Goal: Task Accomplishment & Management: Use online tool/utility

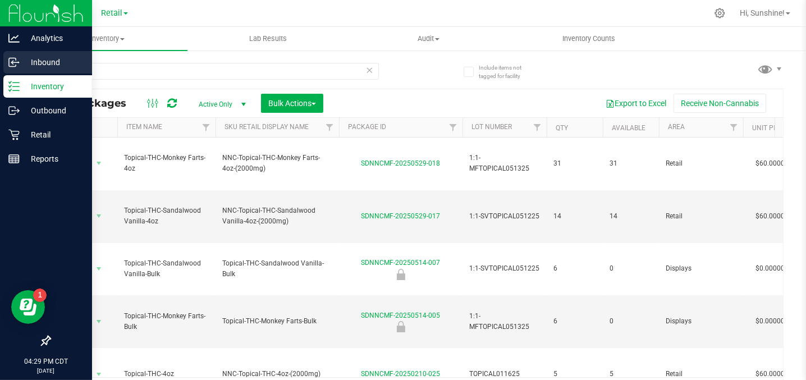
click at [30, 61] on p "Inbound" at bounding box center [53, 62] width 67 height 13
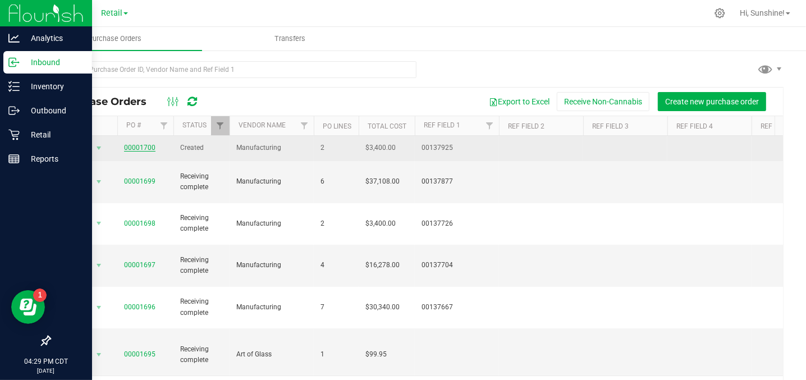
click at [131, 147] on link "00001700" at bounding box center [139, 148] width 31 height 8
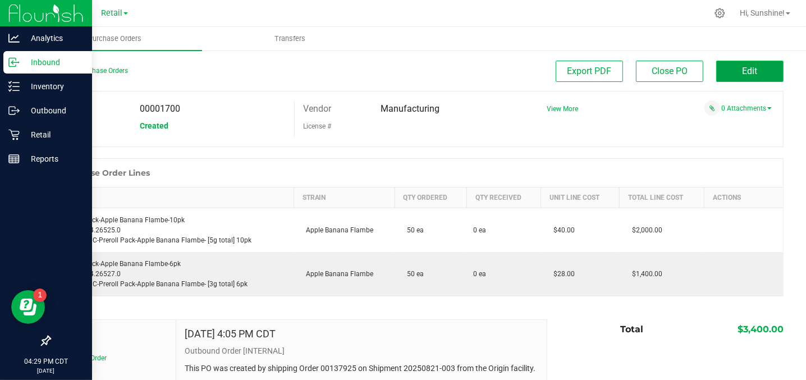
click at [743, 69] on span "Edit" at bounding box center [750, 71] width 15 height 11
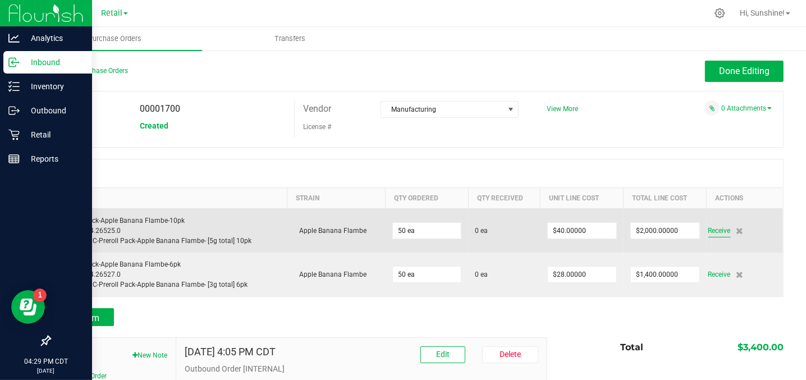
click at [712, 228] on span "Receive" at bounding box center [719, 230] width 22 height 13
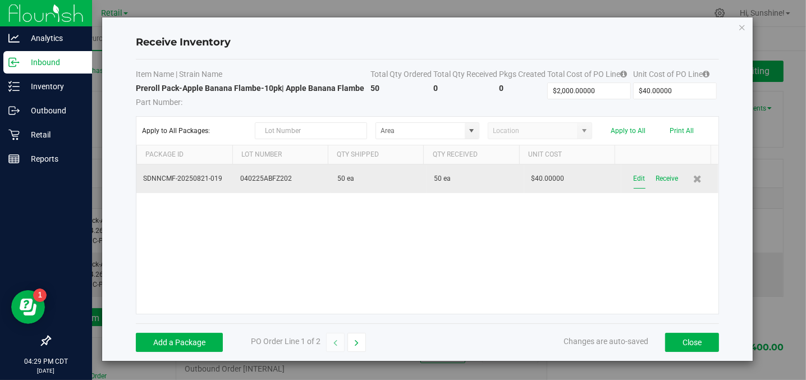
click at [634, 179] on button "Edit" at bounding box center [640, 179] width 12 height 20
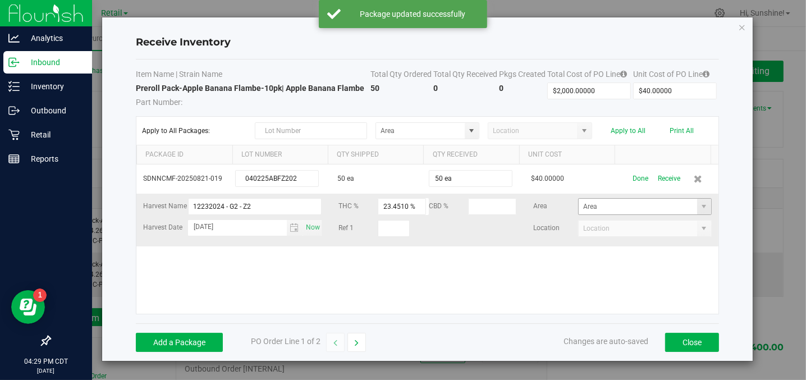
click at [701, 207] on span at bounding box center [704, 207] width 14 height 16
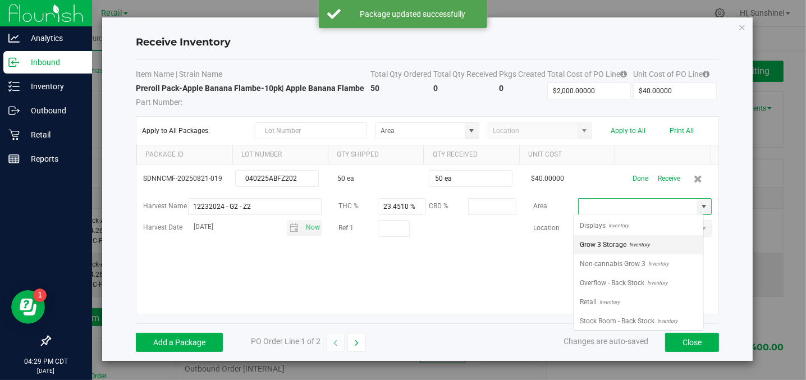
scroll to position [16, 130]
click at [633, 313] on span "Stock Room - Back Stock" at bounding box center [617, 321] width 75 height 17
type input "Stock Room - Back Stock"
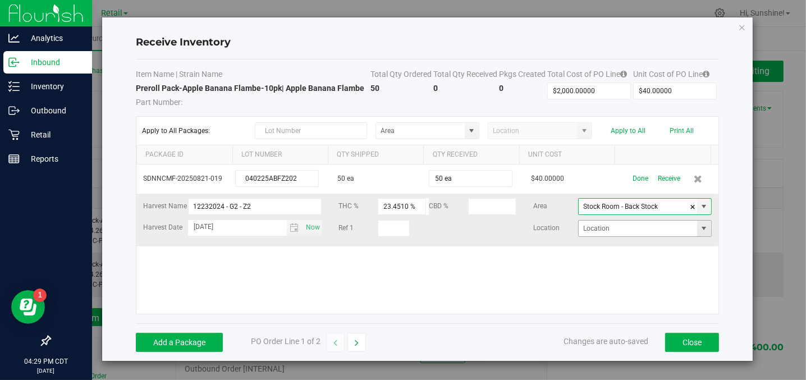
click at [699, 227] on span at bounding box center [703, 228] width 9 height 9
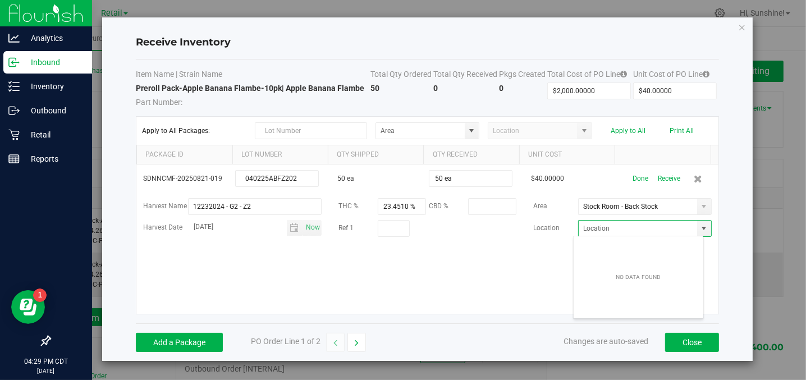
click at [531, 245] on div "SDNNCMF-20250821-019 040225ABFZ202 50 ea 50 ea $40.00000 Done Receive Harvest N…" at bounding box center [427, 238] width 582 height 149
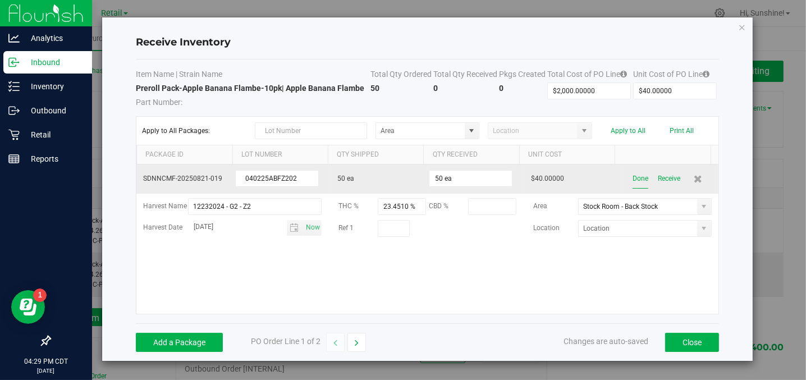
click at [636, 177] on button "Done" at bounding box center [641, 179] width 16 height 20
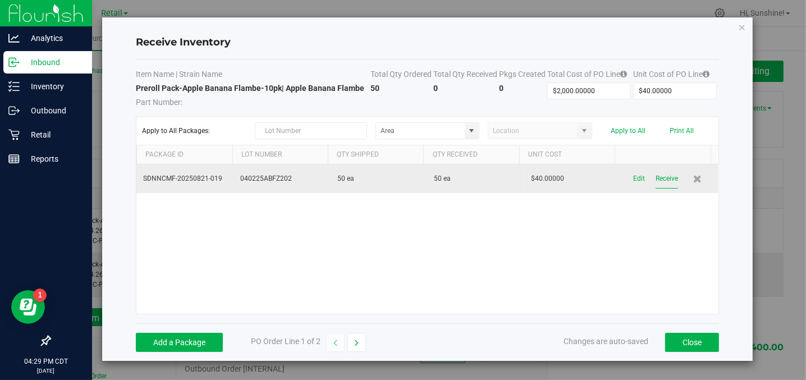
click at [656, 178] on button "Receive" at bounding box center [667, 179] width 22 height 20
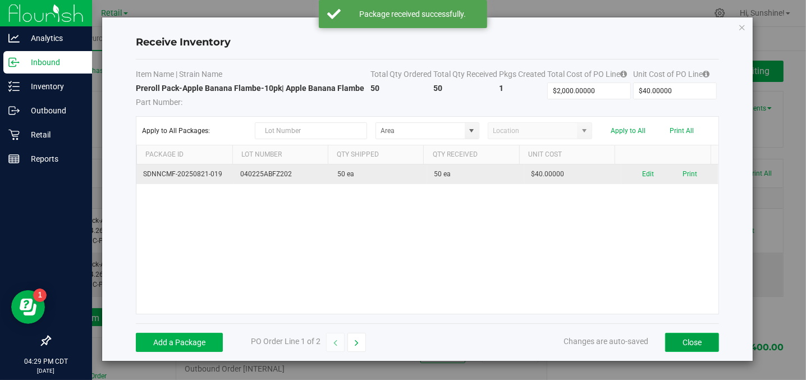
click at [690, 348] on button "Close" at bounding box center [692, 342] width 54 height 19
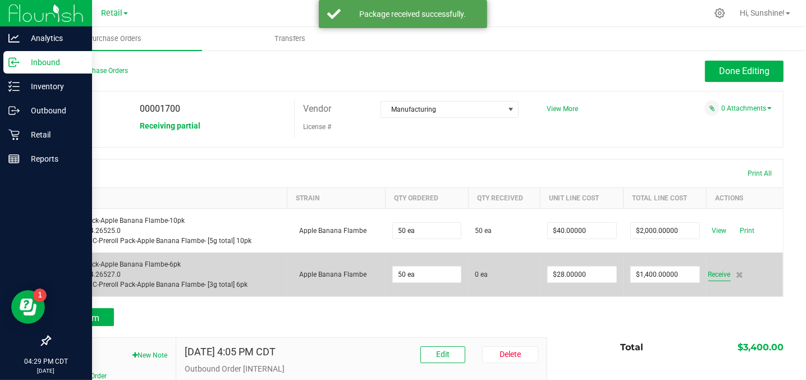
click at [708, 273] on span "Receive" at bounding box center [719, 274] width 22 height 13
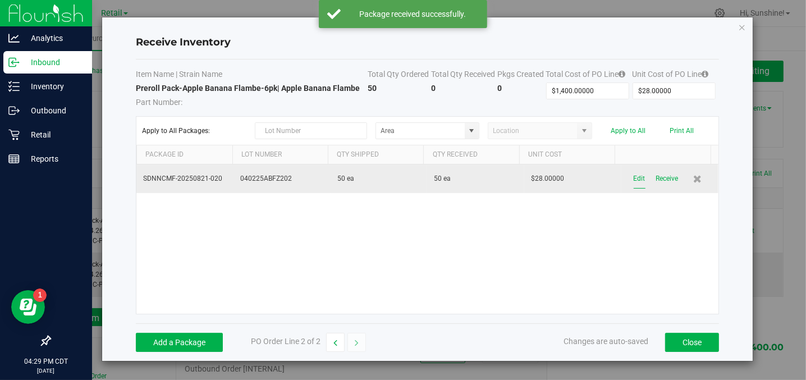
click at [634, 175] on button "Edit" at bounding box center [640, 179] width 12 height 20
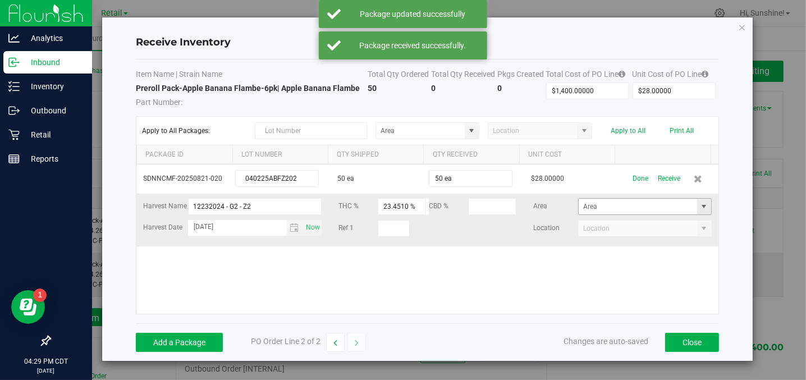
click at [699, 205] on span at bounding box center [703, 206] width 9 height 9
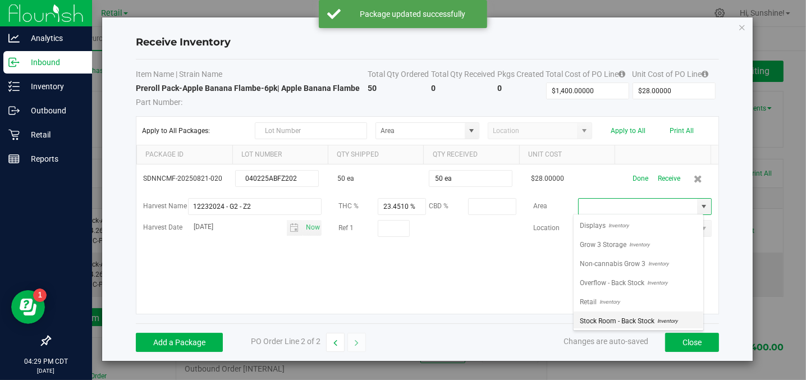
click at [650, 324] on span "Stock Room - Back Stock" at bounding box center [617, 321] width 75 height 17
type input "Stock Room - Back Stock"
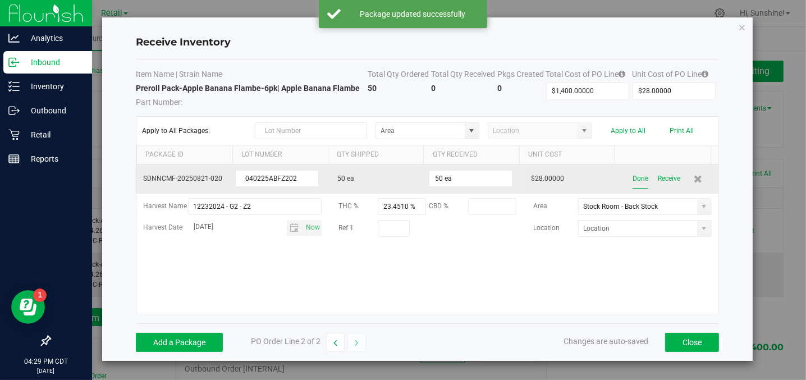
click at [633, 176] on button "Done" at bounding box center [641, 179] width 16 height 20
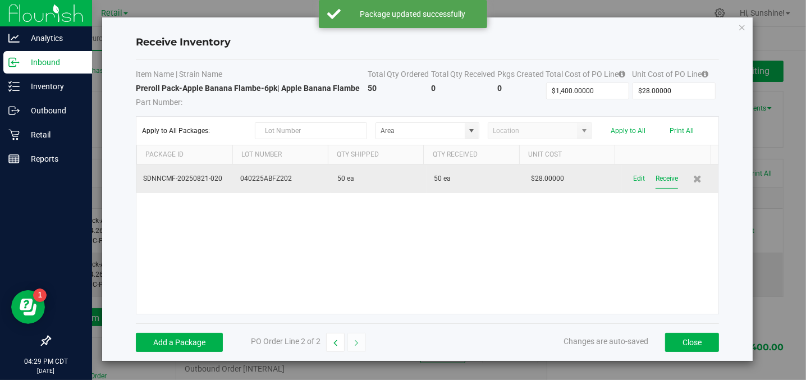
drag, startPoint x: 628, startPoint y: 176, endPoint x: 657, endPoint y: 172, distance: 29.4
click at [657, 172] on button "Receive" at bounding box center [667, 179] width 22 height 20
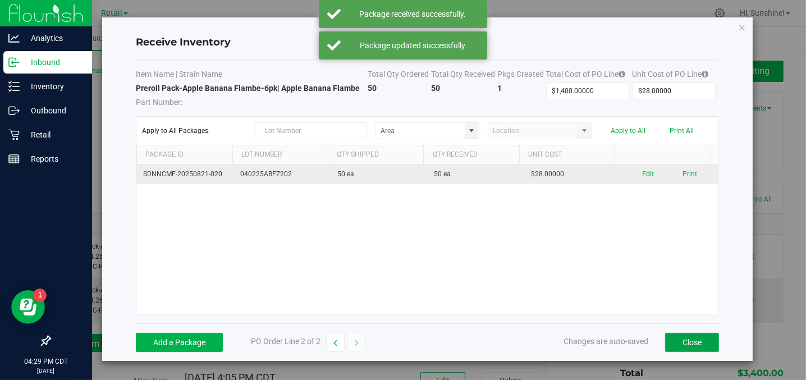
click at [696, 340] on button "Close" at bounding box center [692, 342] width 54 height 19
